Goal: Task Accomplishment & Management: Complete application form

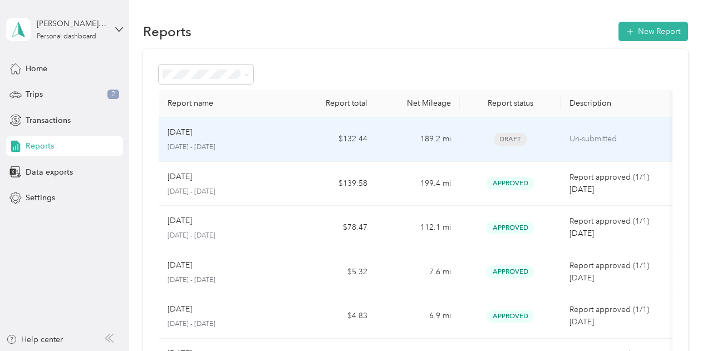
click at [332, 142] on td "$132.44" at bounding box center [334, 139] width 84 height 45
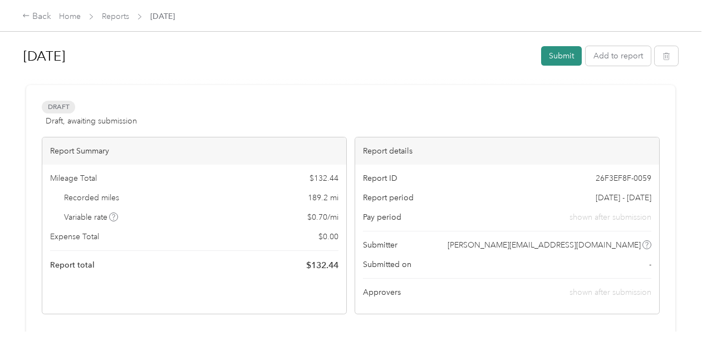
click at [557, 58] on button "Submit" at bounding box center [561, 55] width 41 height 19
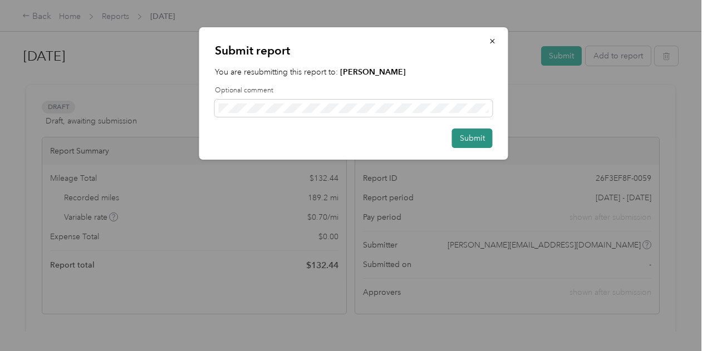
click at [469, 141] on button "Submit" at bounding box center [472, 138] width 41 height 19
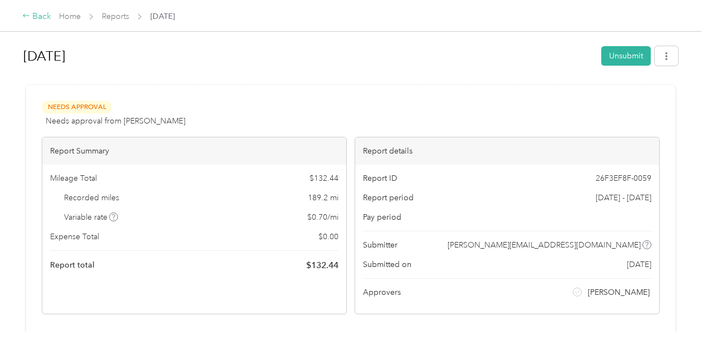
click at [40, 14] on div "Back" at bounding box center [36, 16] width 29 height 13
